Goal: Task Accomplishment & Management: Use online tool/utility

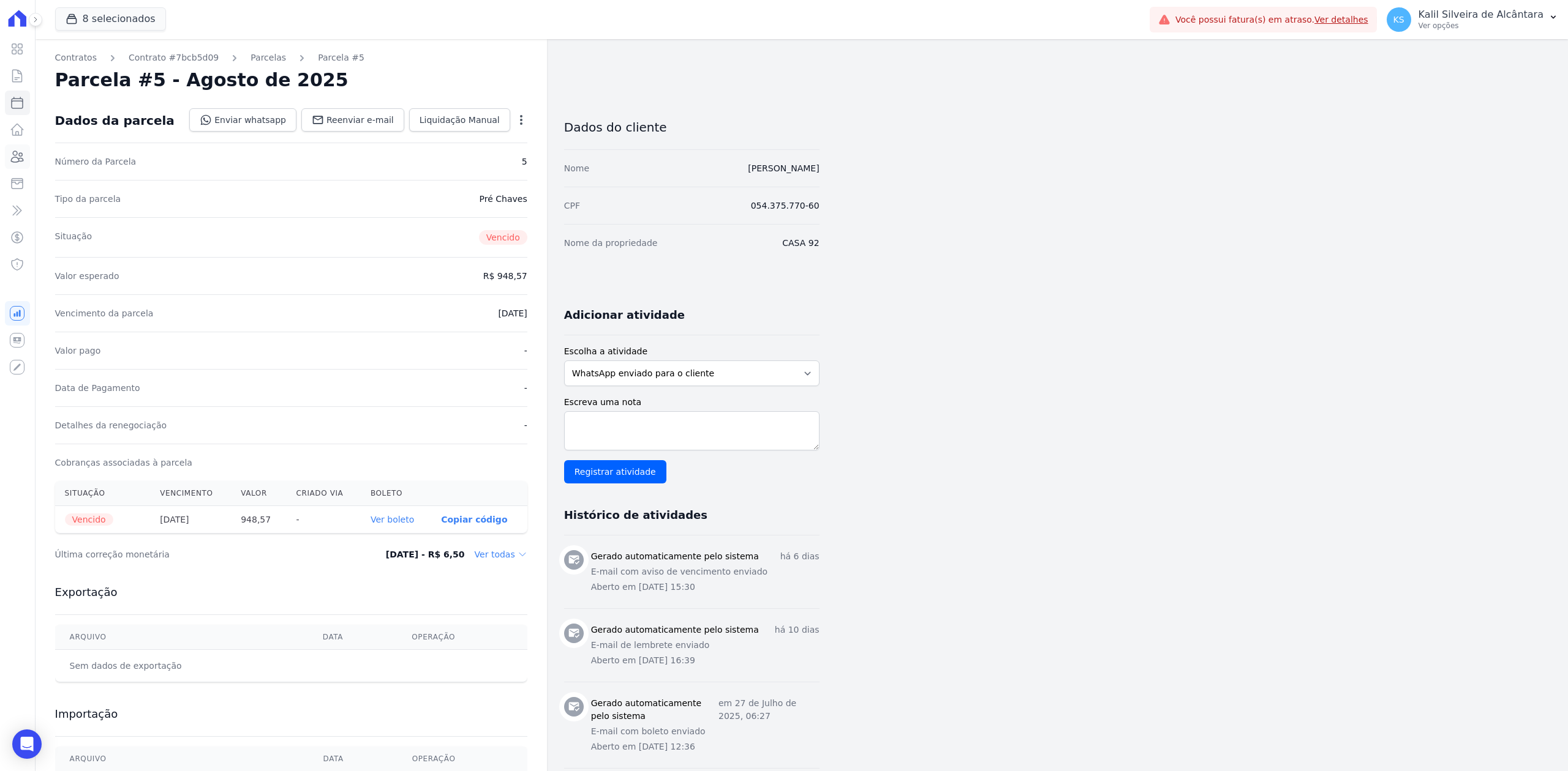
click at [5, 162] on link "Clientes" at bounding box center [17, 157] width 25 height 25
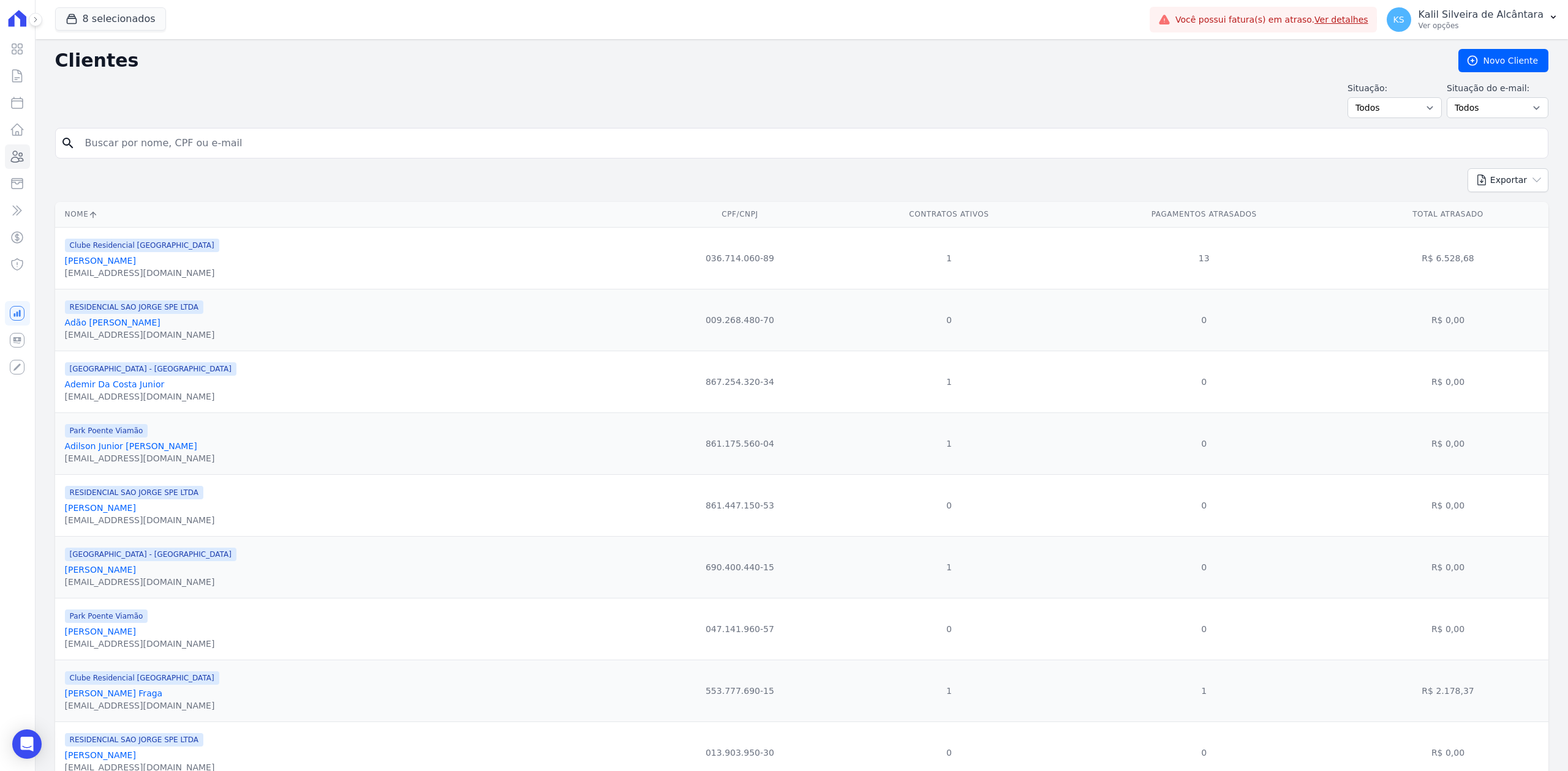
click at [258, 152] on input "search" at bounding box center [810, 143] width 1465 height 25
type input "[PERSON_NAME]"
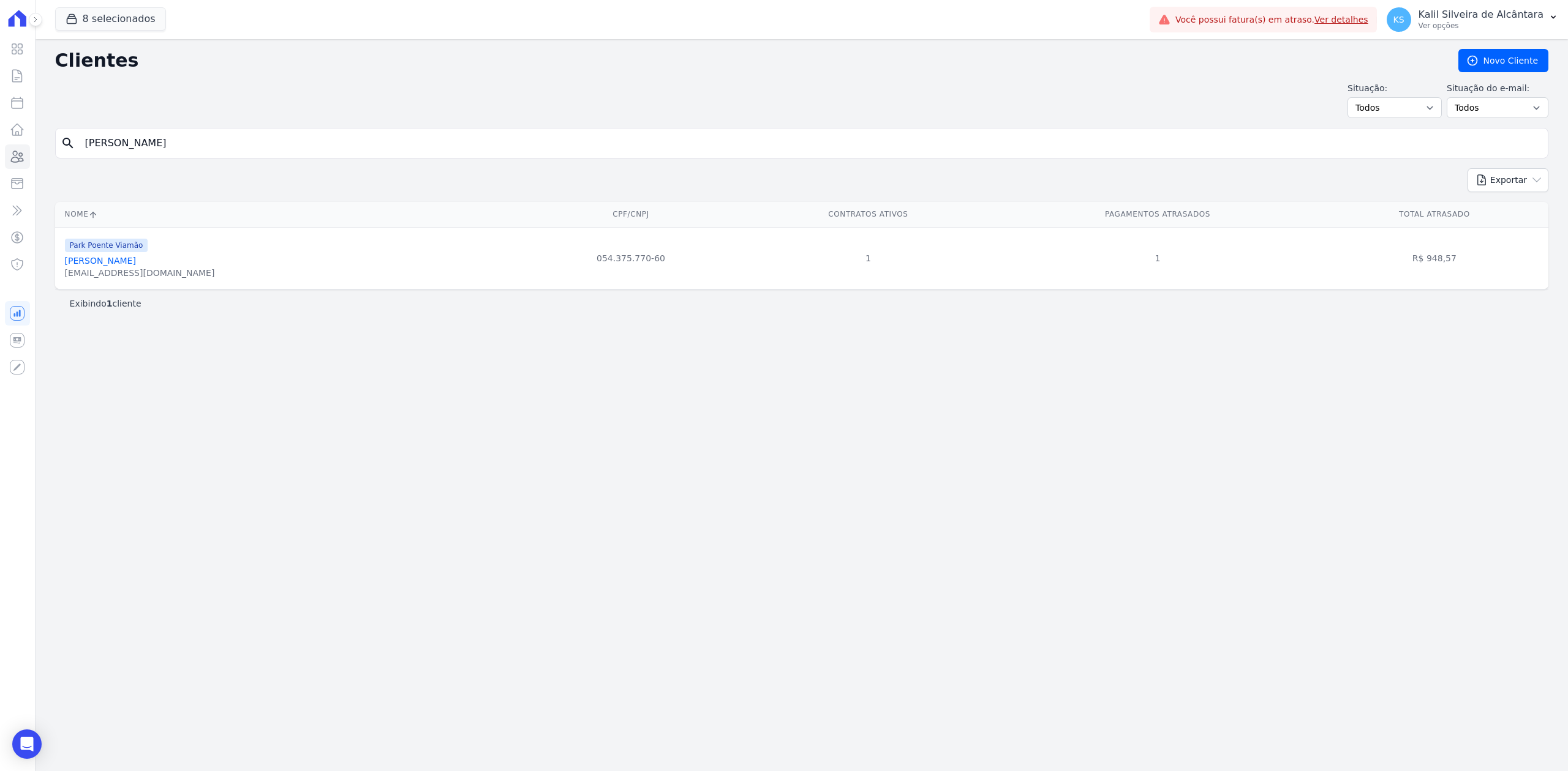
click at [136, 262] on link "[PERSON_NAME]" at bounding box center [100, 260] width 71 height 9
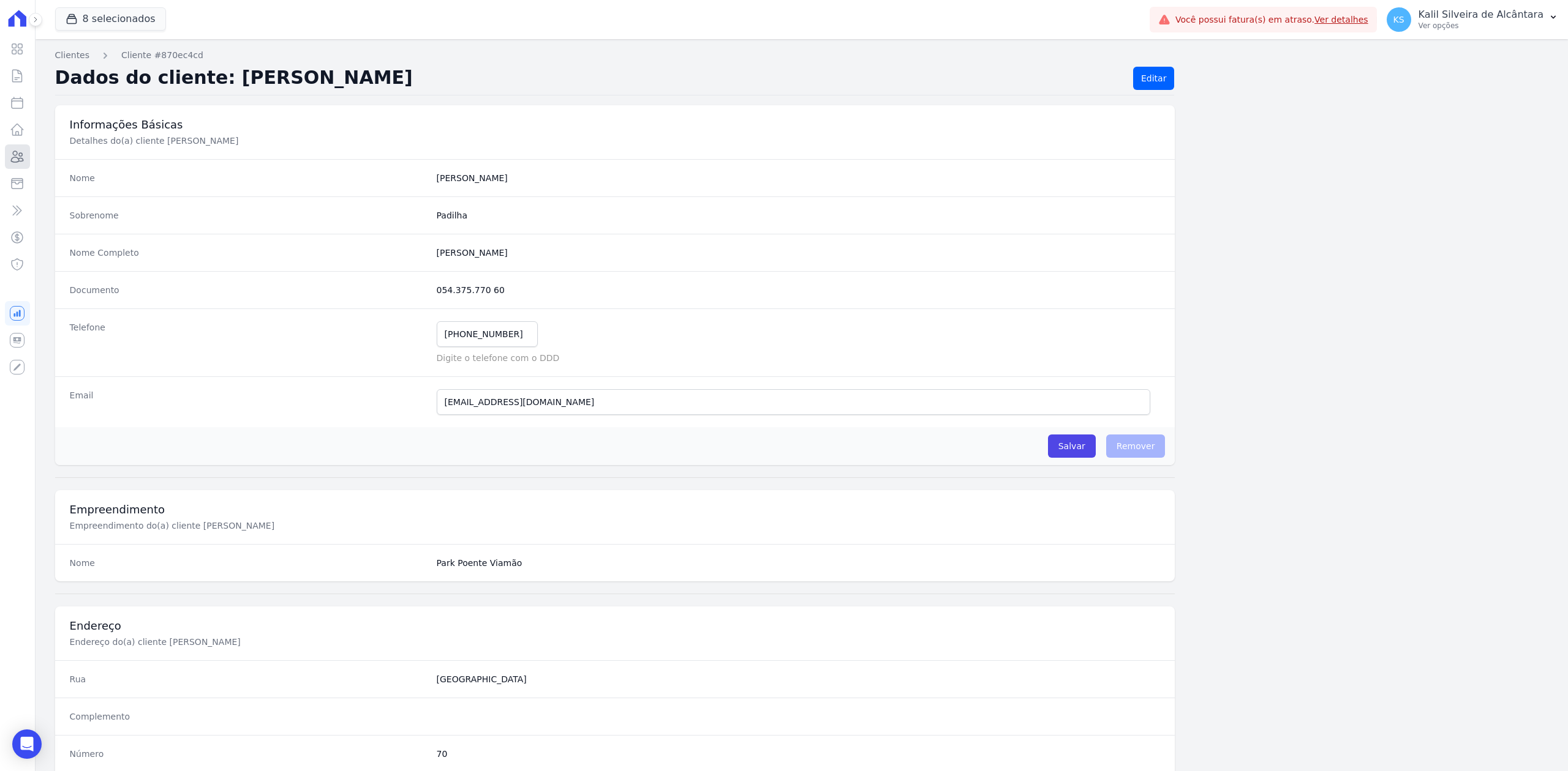
click at [14, 160] on icon at bounding box center [16, 156] width 14 height 14
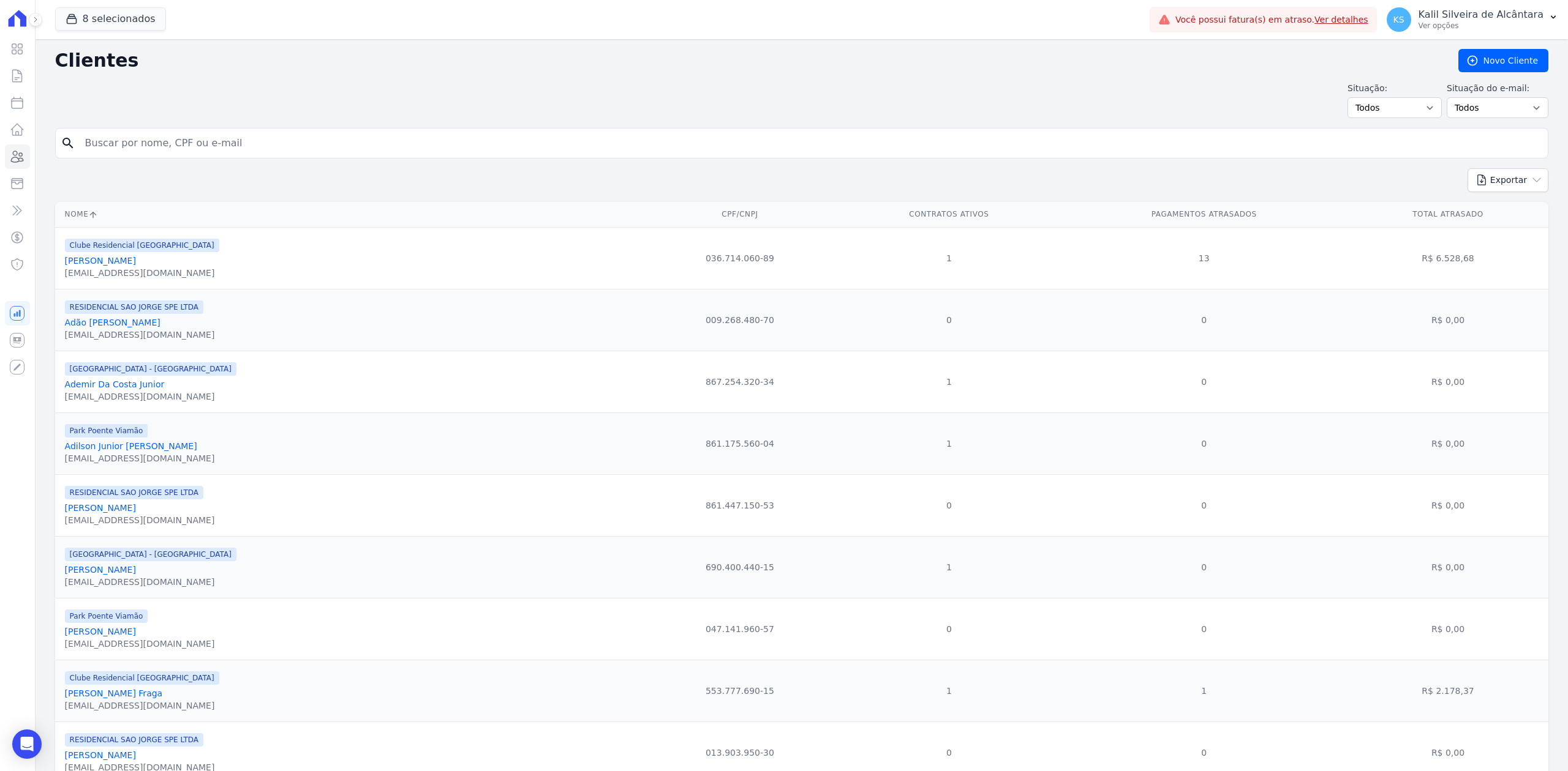
click at [219, 135] on input "search" at bounding box center [810, 143] width 1465 height 25
type input "[PERSON_NAME]"
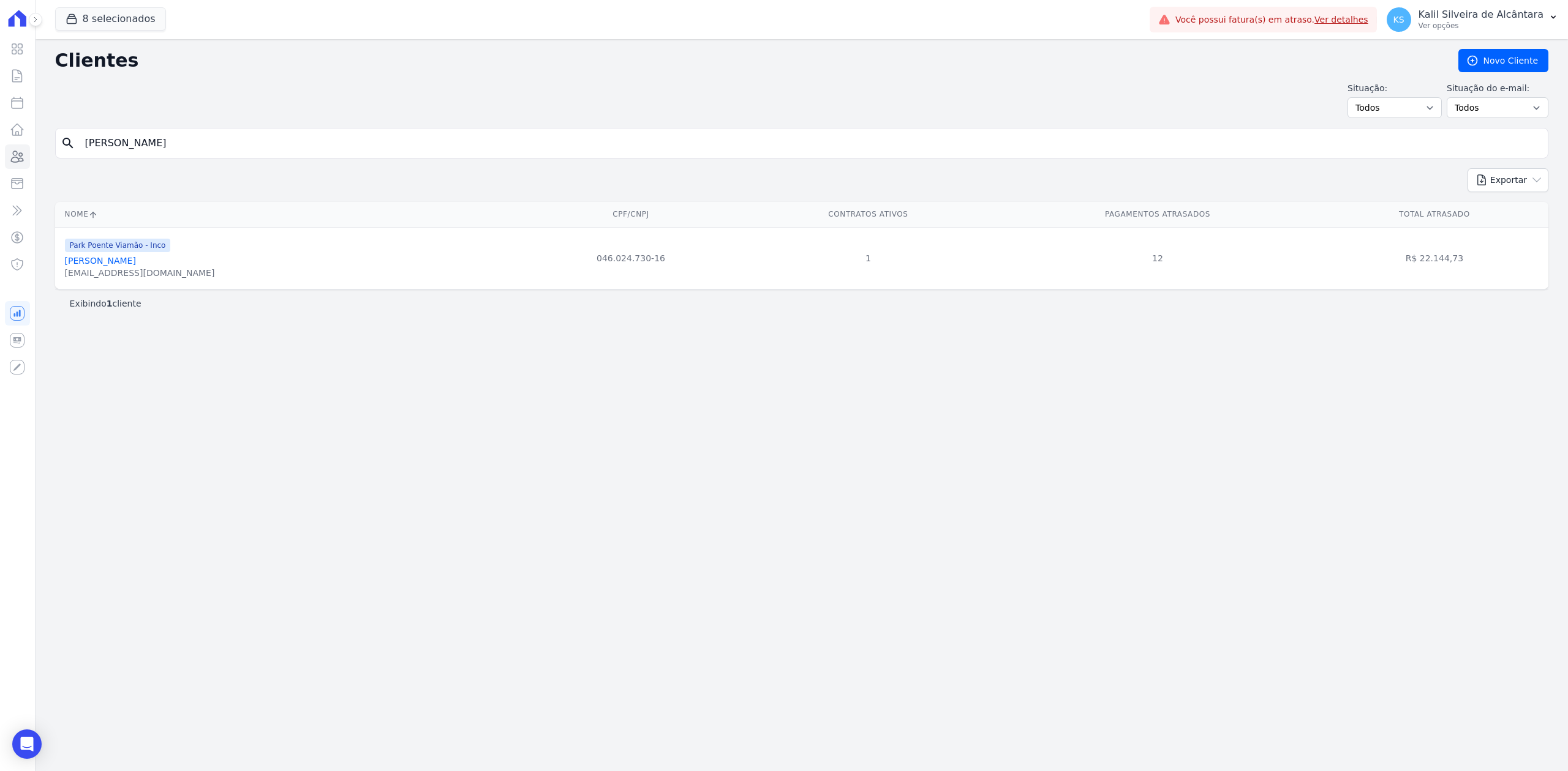
click at [112, 265] on link "[PERSON_NAME]" at bounding box center [100, 260] width 71 height 9
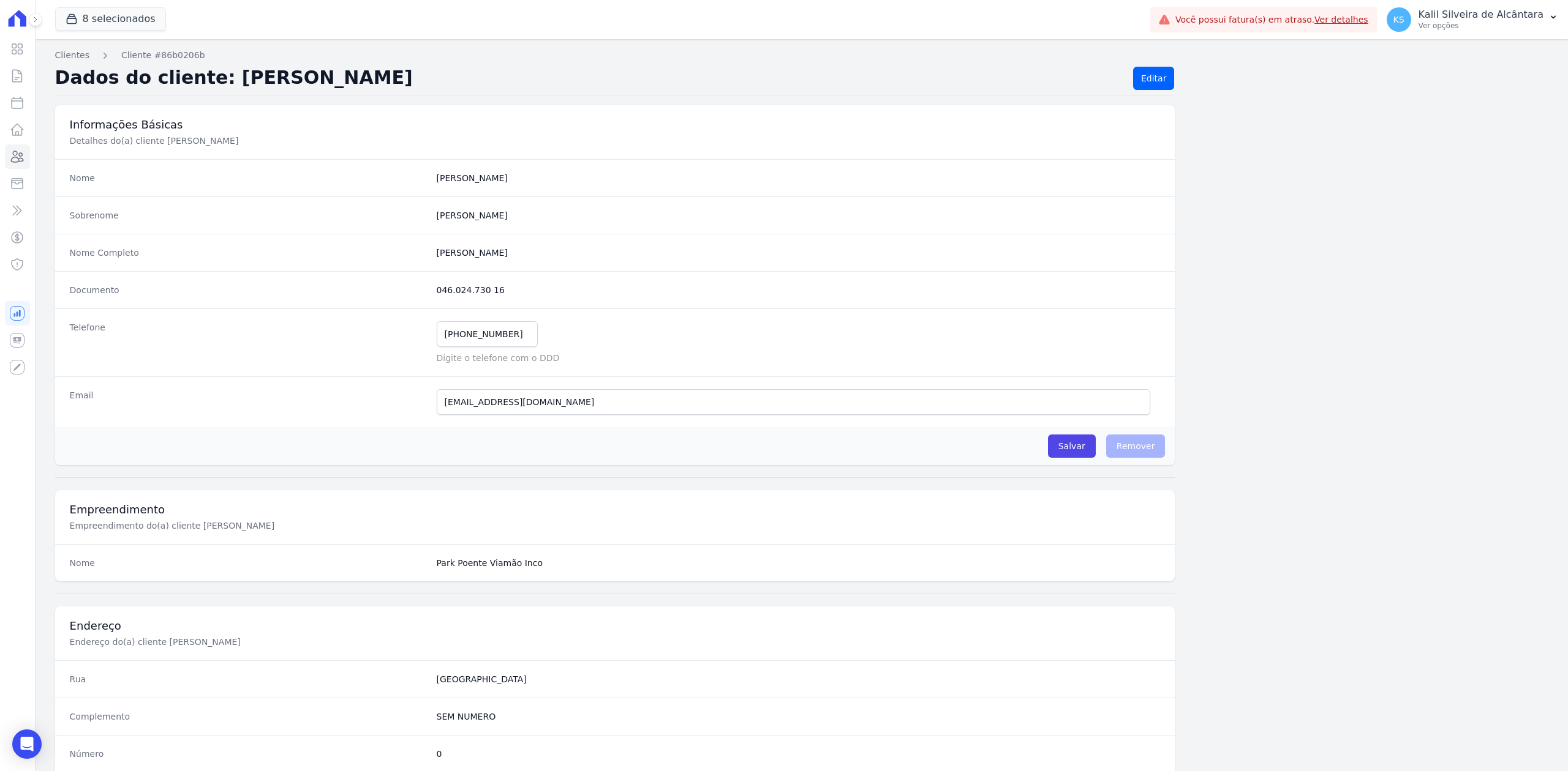
click at [1556, 146] on main "Clientes Cliente #86b0206b Dados do cliente: [PERSON_NAME] Editar Informações B…" at bounding box center [802, 405] width 1532 height 732
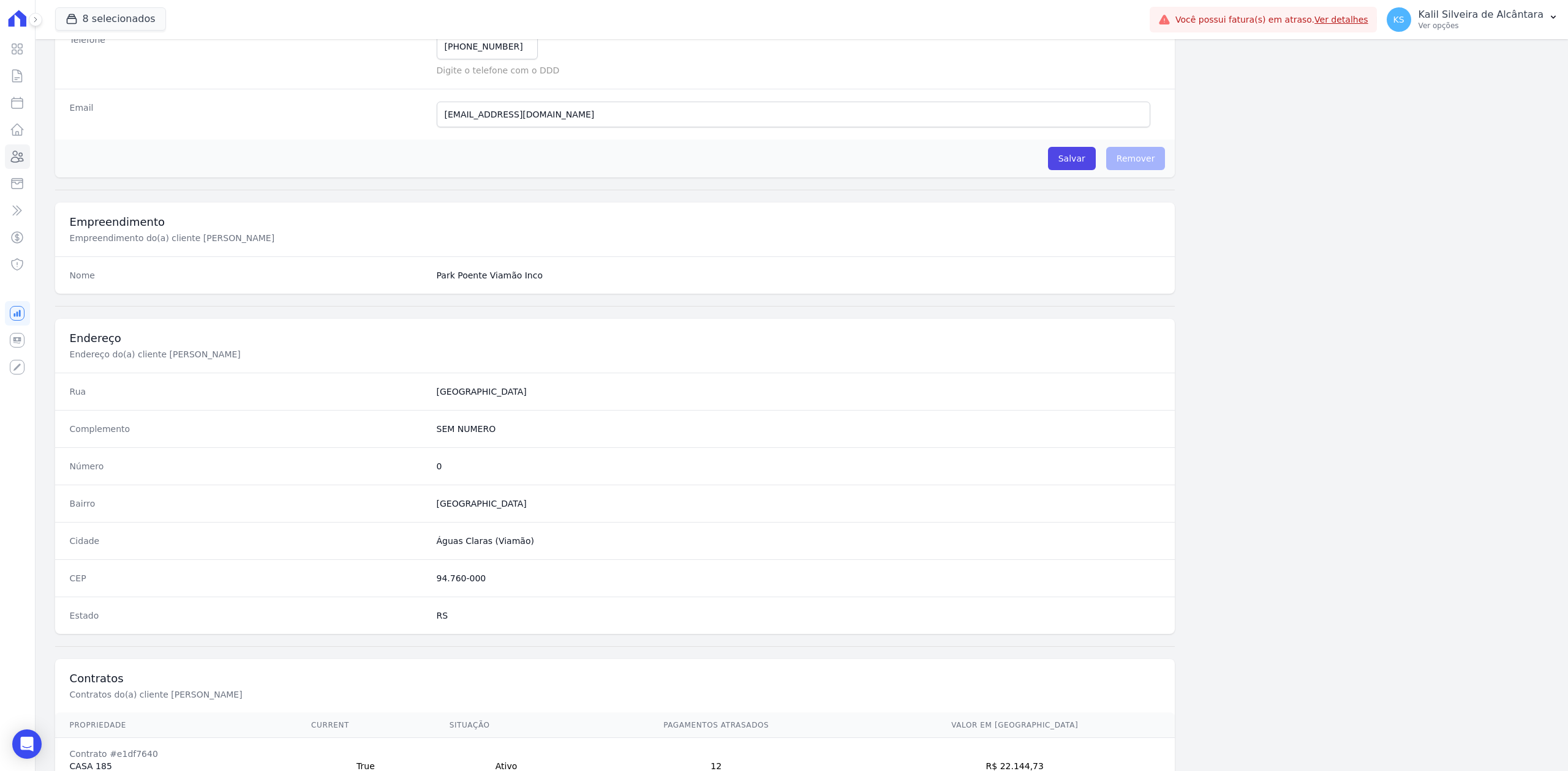
scroll to position [380, 0]
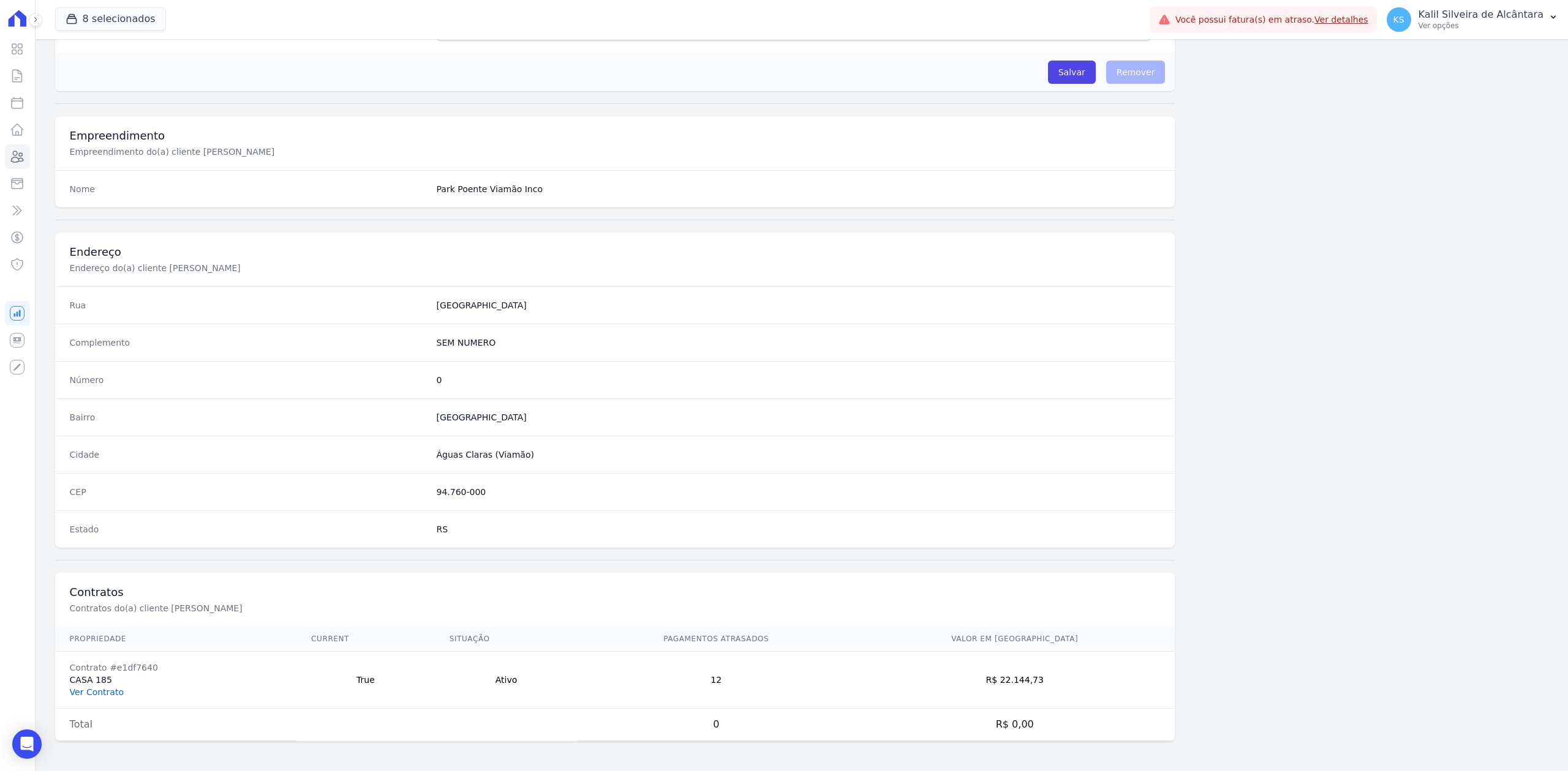
click at [84, 689] on link "Ver Contrato" at bounding box center [96, 692] width 54 height 9
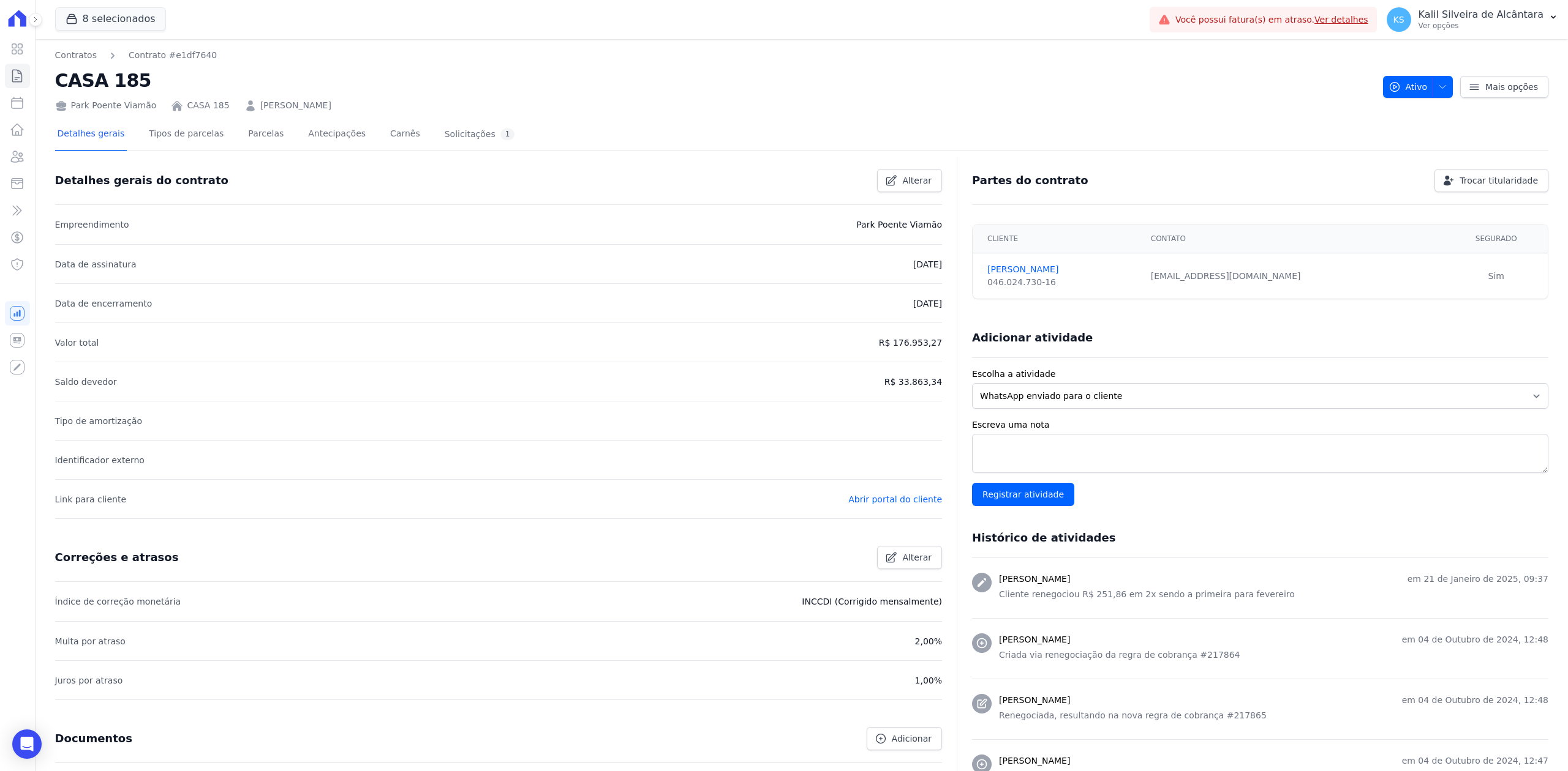
click at [271, 136] on div "Detalhes gerais Tipos de parcelas [GEOGRAPHIC_DATA] Antecipações Carnês Solicit…" at bounding box center [286, 135] width 463 height 32
click at [266, 136] on link "Parcelas" at bounding box center [265, 135] width 40 height 32
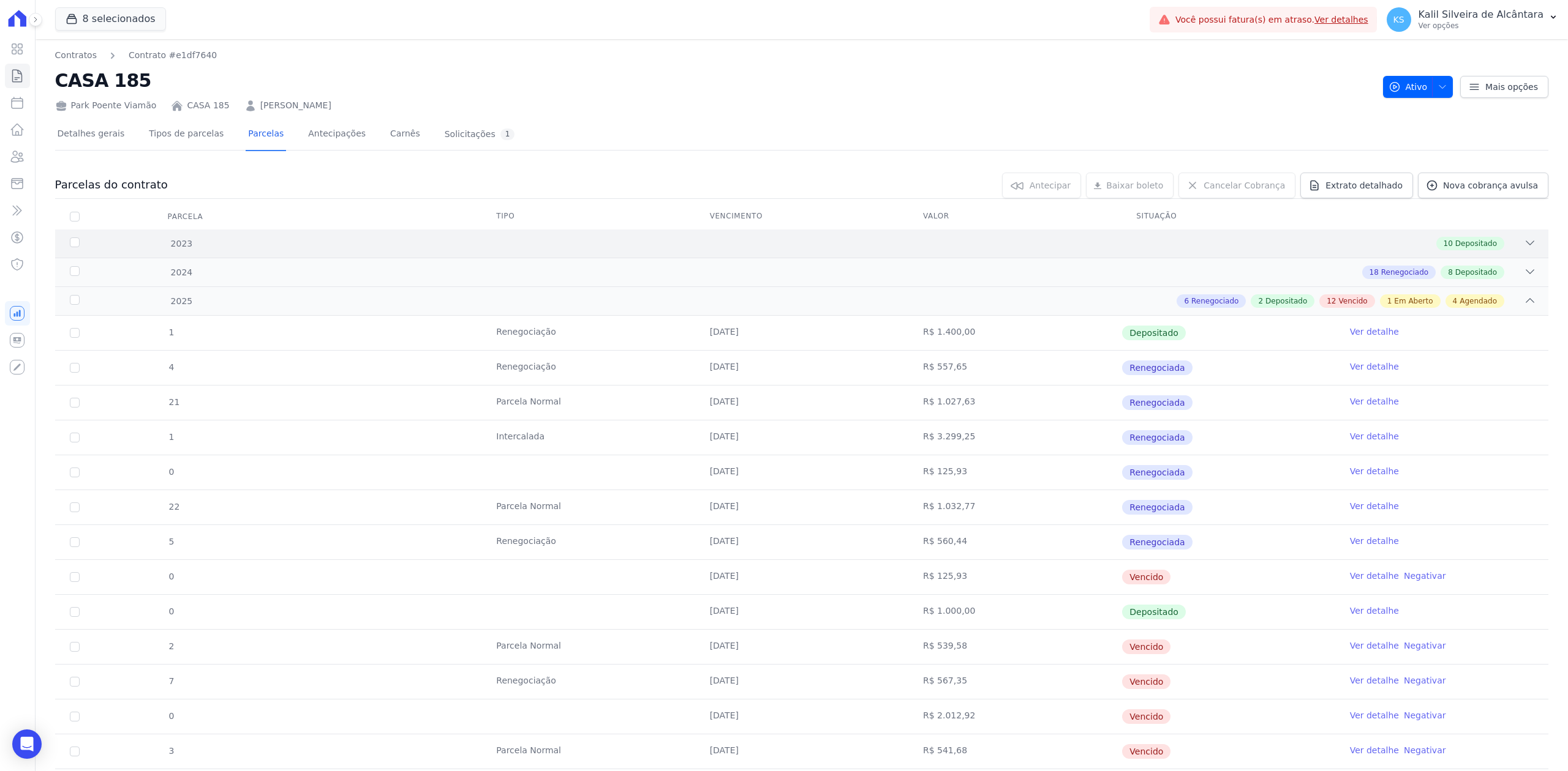
click at [1509, 239] on div "10 Depositado" at bounding box center [875, 244] width 1321 height 14
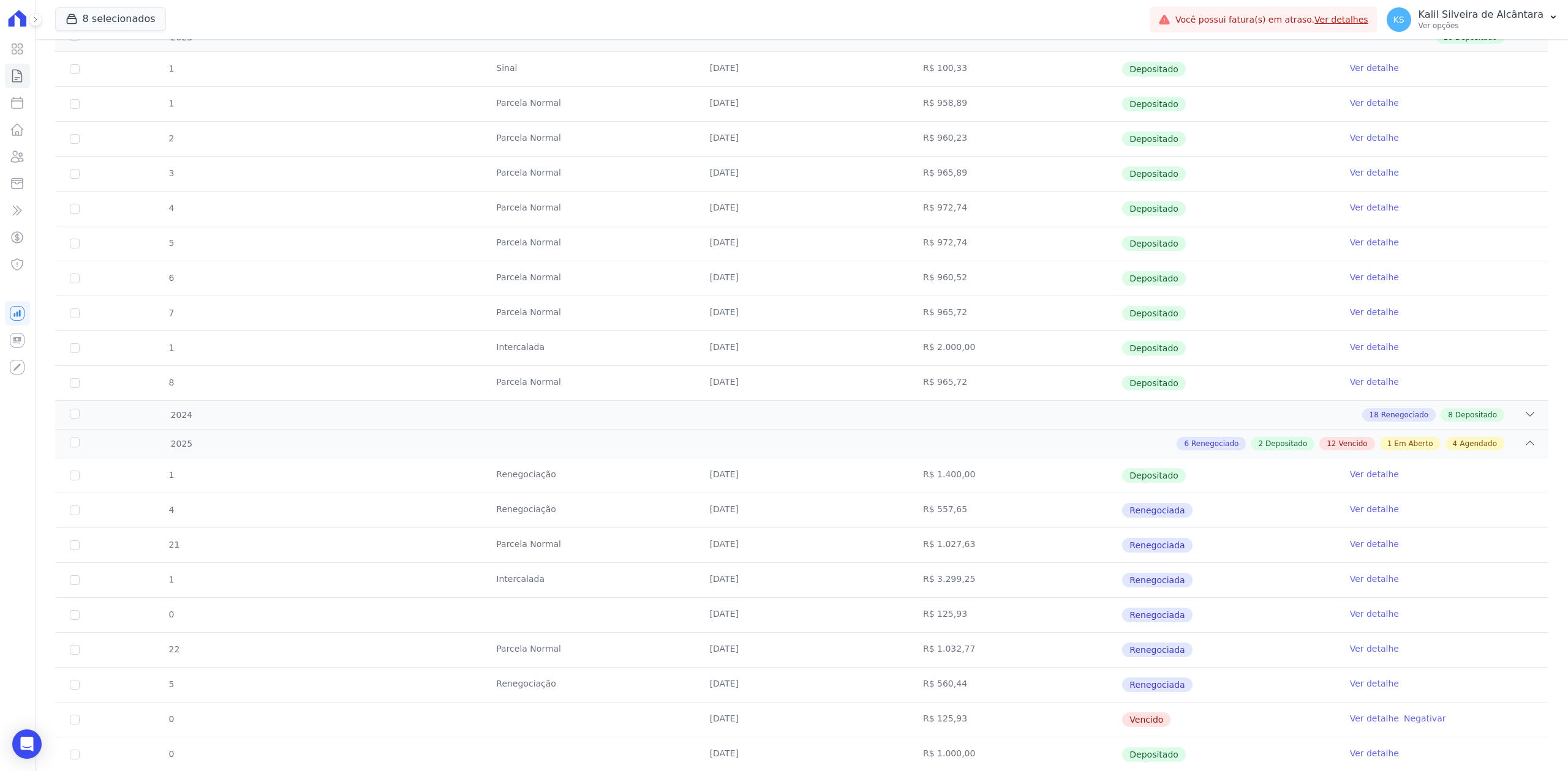
scroll to position [212, 0]
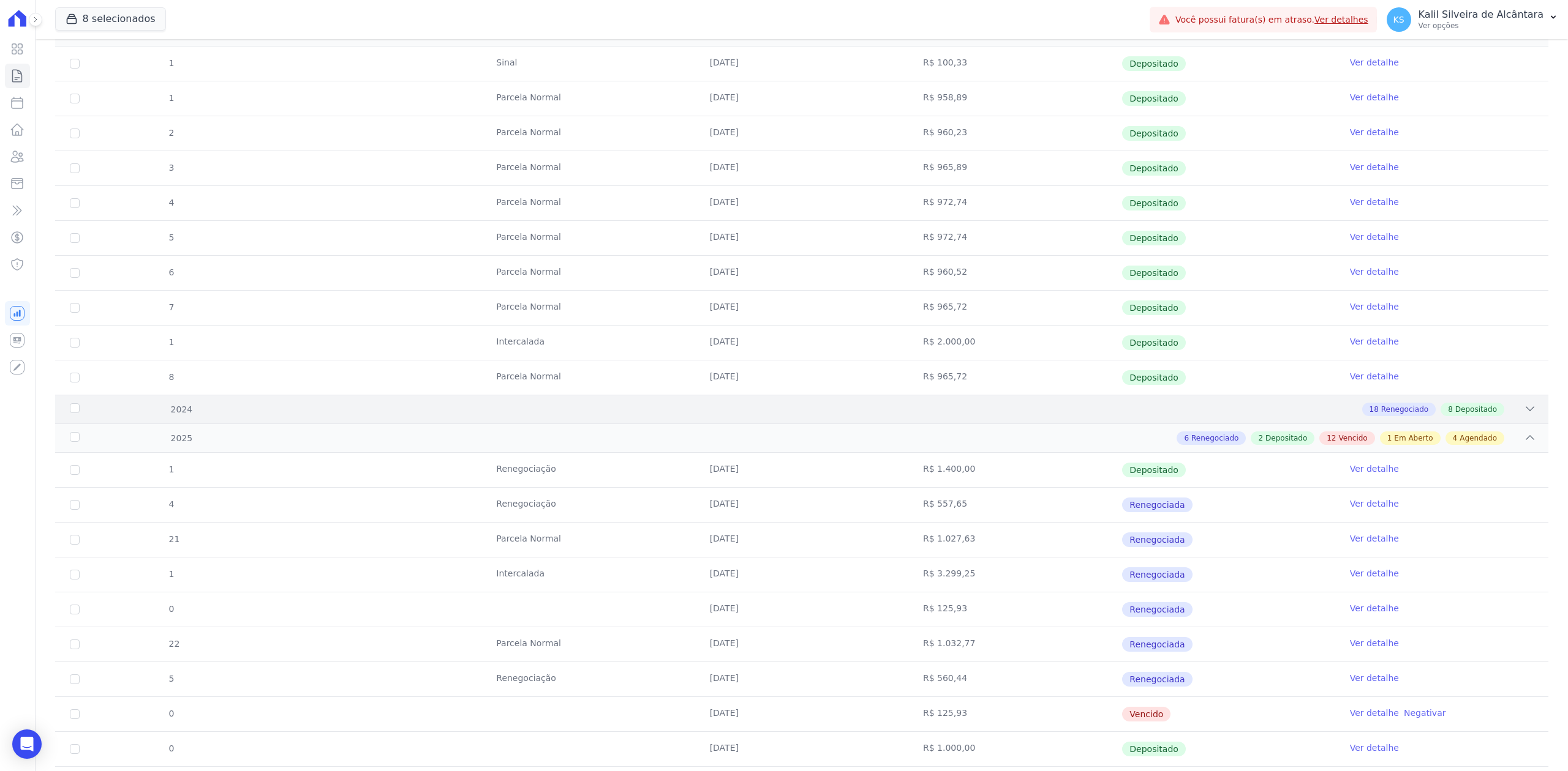
click at [1524, 412] on icon at bounding box center [1530, 409] width 12 height 12
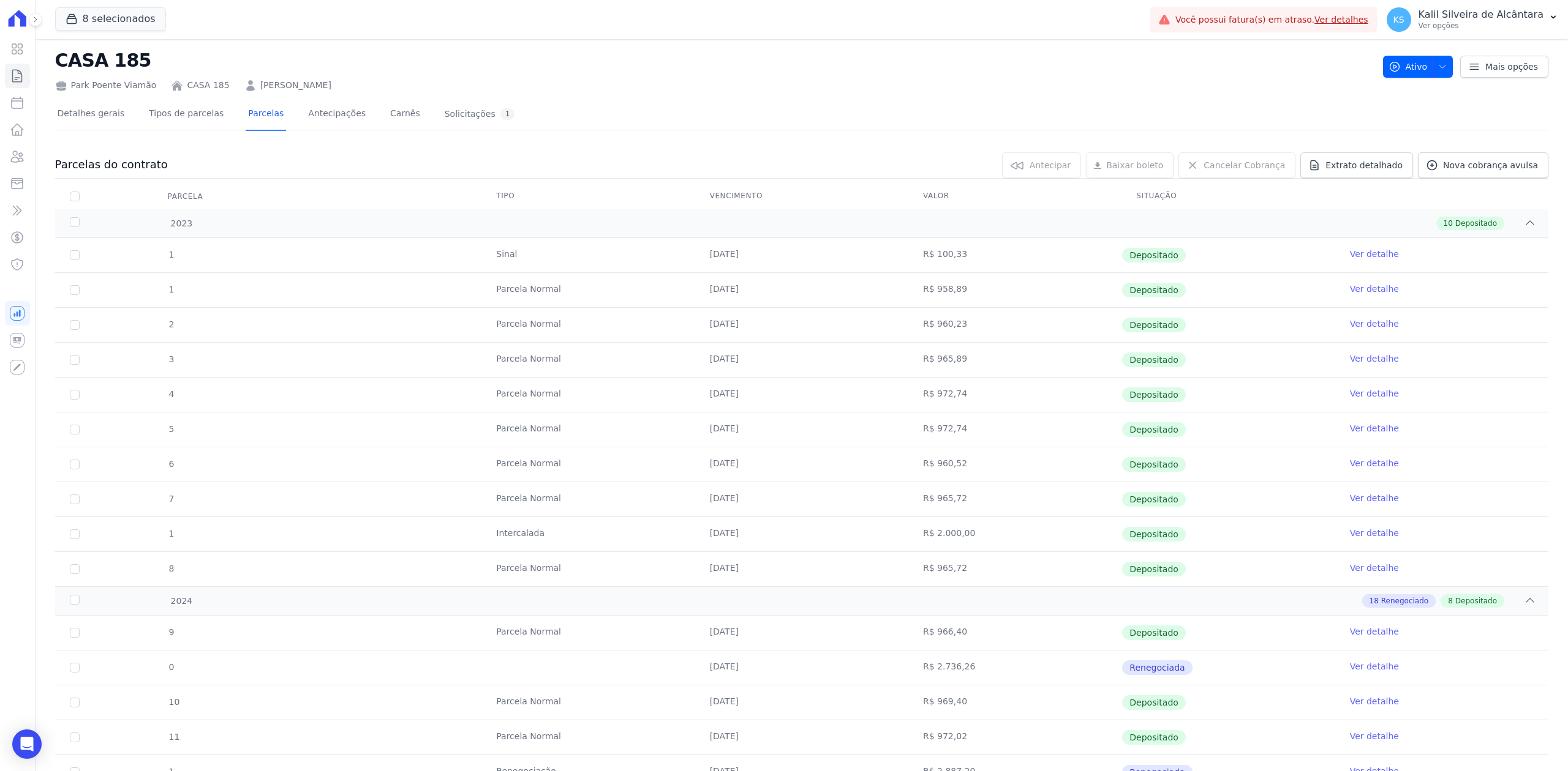
scroll to position [0, 0]
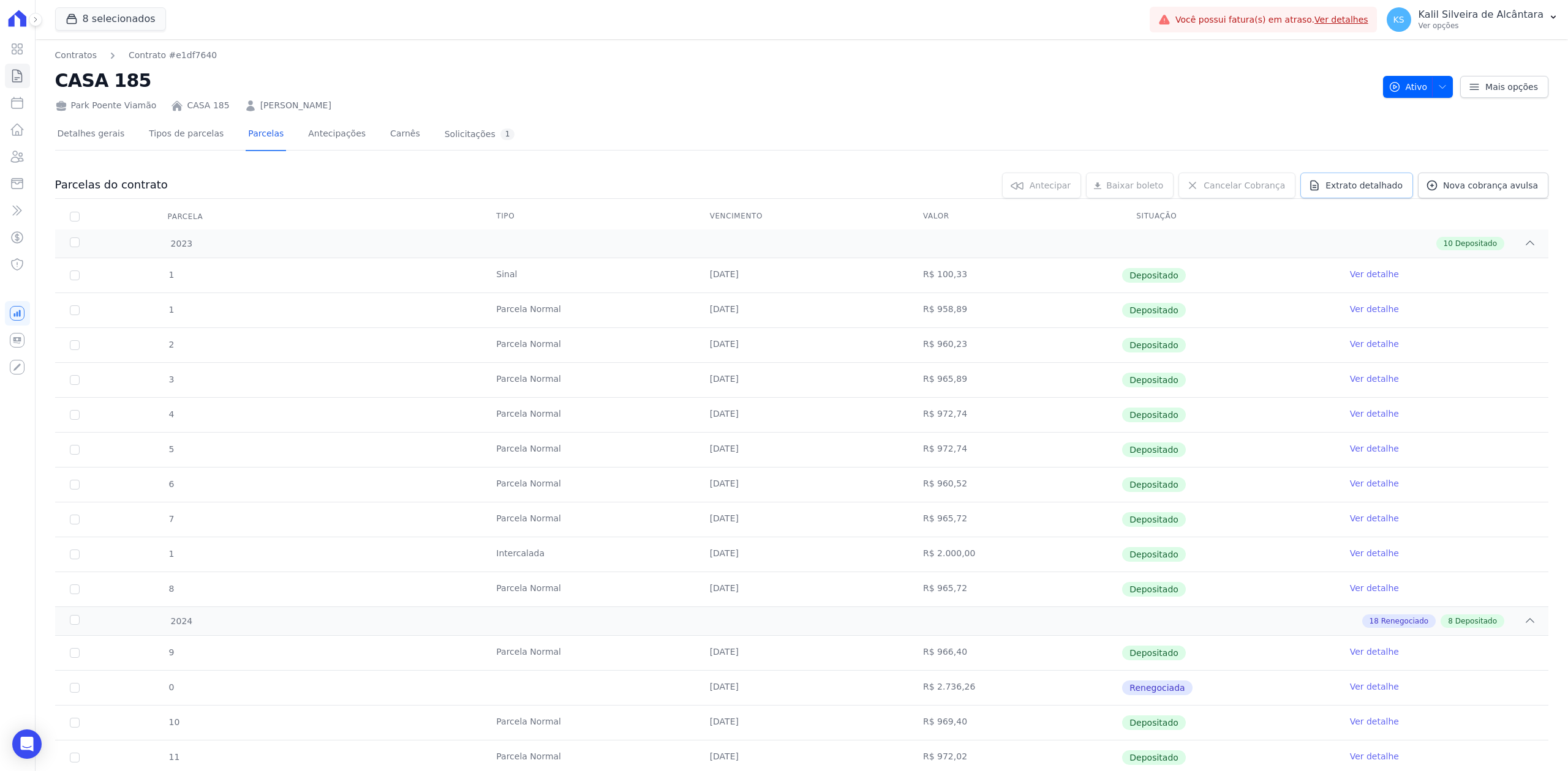
click at [1319, 180] on icon at bounding box center [1314, 186] width 12 height 12
click at [1519, 187] on span "Exportar PDF" at bounding box center [1527, 186] width 64 height 12
